Goal: Transaction & Acquisition: Obtain resource

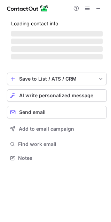
scroll to position [157, 111]
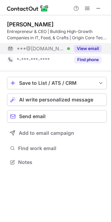
click at [92, 49] on button "View email" at bounding box center [87, 48] width 27 height 7
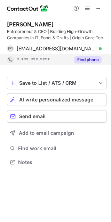
click at [90, 57] on button "Find phone" at bounding box center [87, 59] width 27 height 7
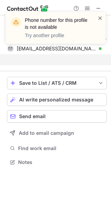
scroll to position [146, 111]
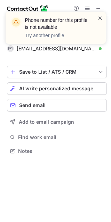
click at [99, 16] on span at bounding box center [100, 18] width 6 height 7
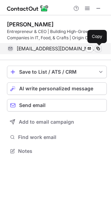
click at [98, 49] on span at bounding box center [98, 49] width 6 height 6
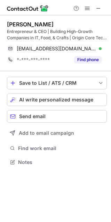
scroll to position [157, 111]
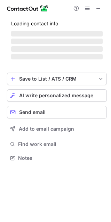
scroll to position [157, 111]
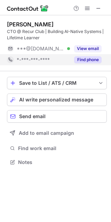
click at [79, 60] on button "Find phone" at bounding box center [87, 59] width 27 height 7
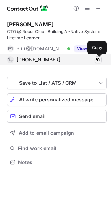
click at [101, 60] on button at bounding box center [97, 59] width 7 height 7
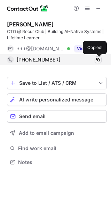
click at [101, 60] on button at bounding box center [97, 59] width 7 height 7
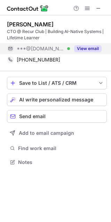
click at [93, 48] on button "View email" at bounding box center [87, 48] width 27 height 7
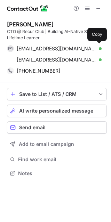
scroll to position [168, 111]
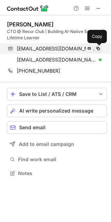
click at [97, 50] on span at bounding box center [98, 49] width 6 height 6
click at [98, 48] on span at bounding box center [98, 49] width 6 height 6
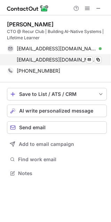
click at [101, 59] on div "anirudhbh2004@gmail.com Verified Send email Copy" at bounding box center [54, 59] width 94 height 11
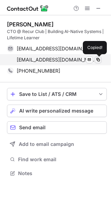
click at [97, 59] on span at bounding box center [98, 60] width 6 height 6
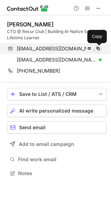
click at [97, 49] on span at bounding box center [98, 49] width 6 height 6
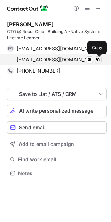
click at [98, 61] on span at bounding box center [98, 60] width 6 height 6
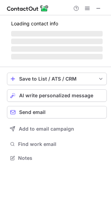
scroll to position [3, 3]
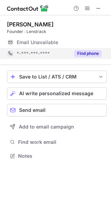
click at [83, 53] on button "Find phone" at bounding box center [87, 53] width 27 height 7
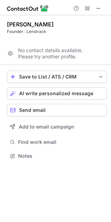
scroll to position [140, 111]
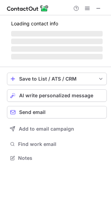
scroll to position [162, 111]
